Goal: Information Seeking & Learning: Find specific page/section

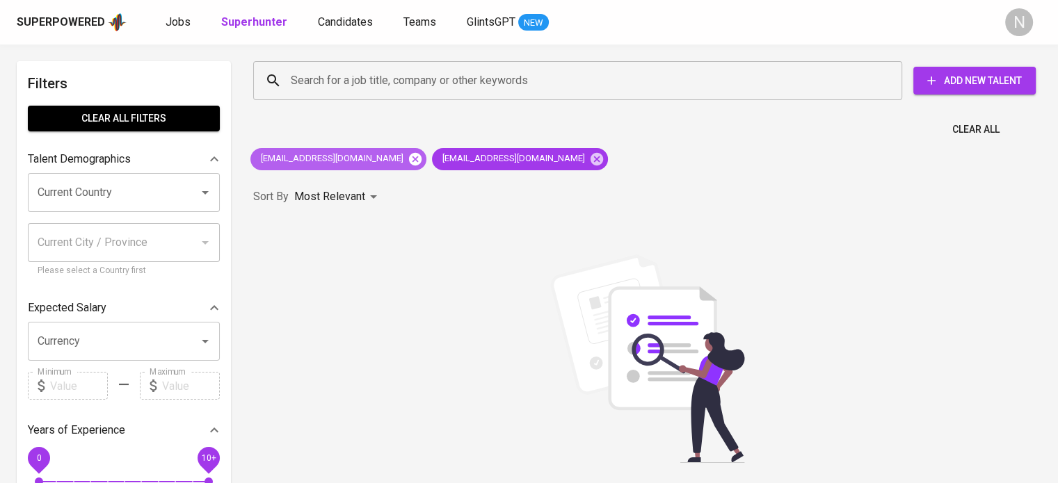
click at [408, 158] on icon at bounding box center [415, 159] width 15 height 15
drag, startPoint x: 381, startPoint y: 161, endPoint x: 356, endPoint y: 113, distance: 53.8
click at [408, 157] on icon at bounding box center [415, 159] width 15 height 15
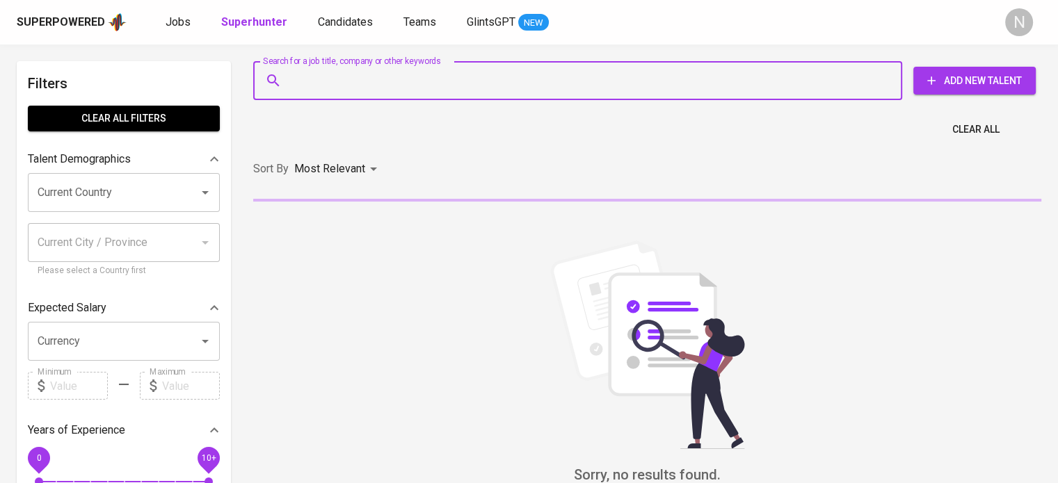
click at [347, 81] on input "Search for a job title, company or other keywords" at bounding box center [581, 80] width 588 height 26
paste input "[EMAIL_ADDRESS][DOMAIN_NAME]"
type input "[EMAIL_ADDRESS][DOMAIN_NAME]"
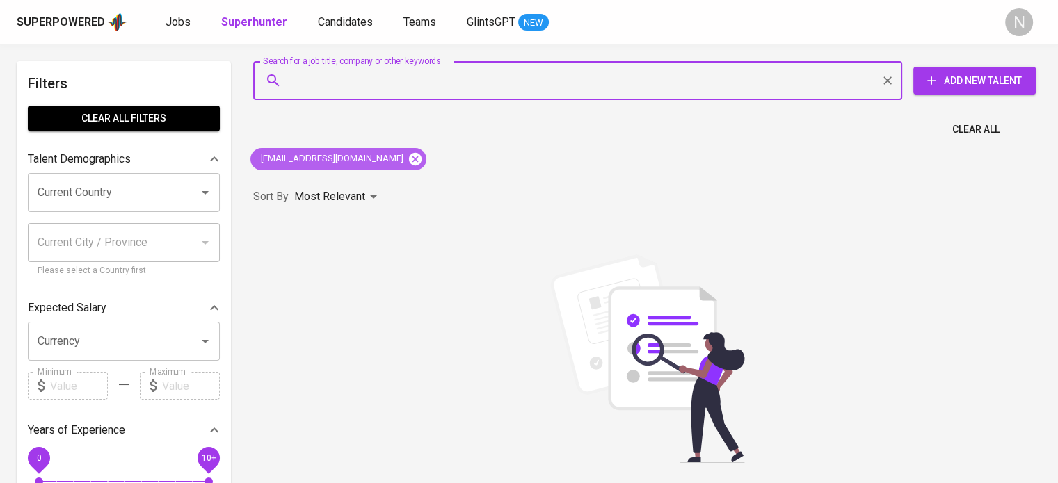
click at [409, 154] on icon at bounding box center [415, 158] width 13 height 13
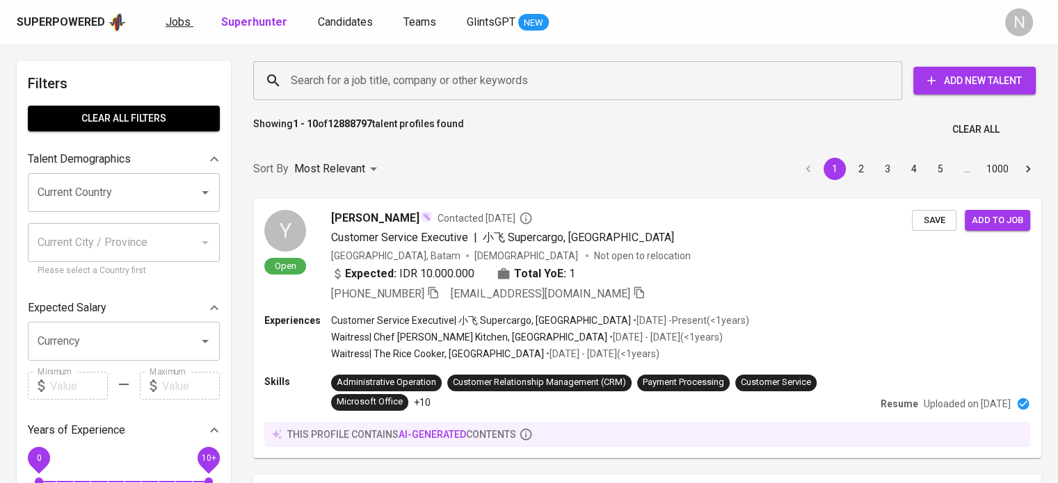
click at [189, 19] on link "Jobs" at bounding box center [180, 22] width 28 height 17
